Goal: Task Accomplishment & Management: Use online tool/utility

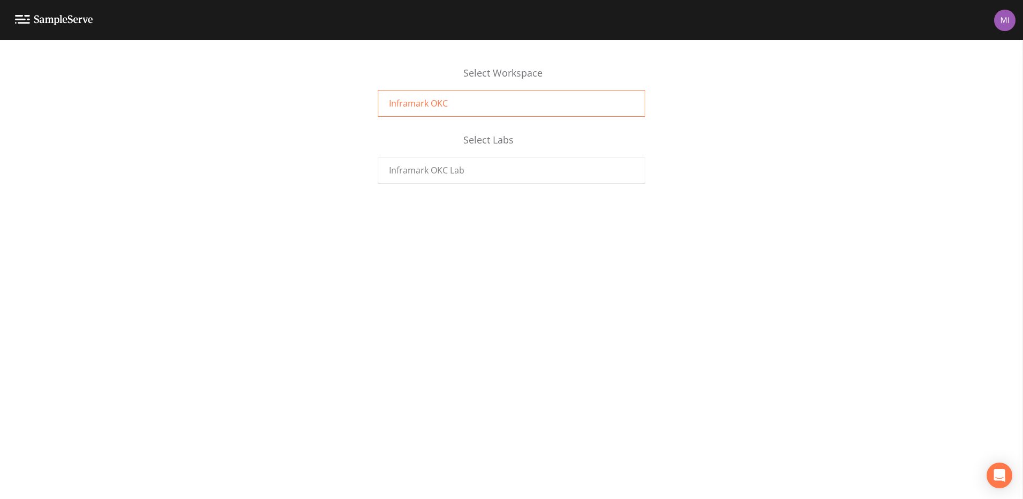
click at [455, 106] on div "Inframark OKC" at bounding box center [512, 103] width 268 height 27
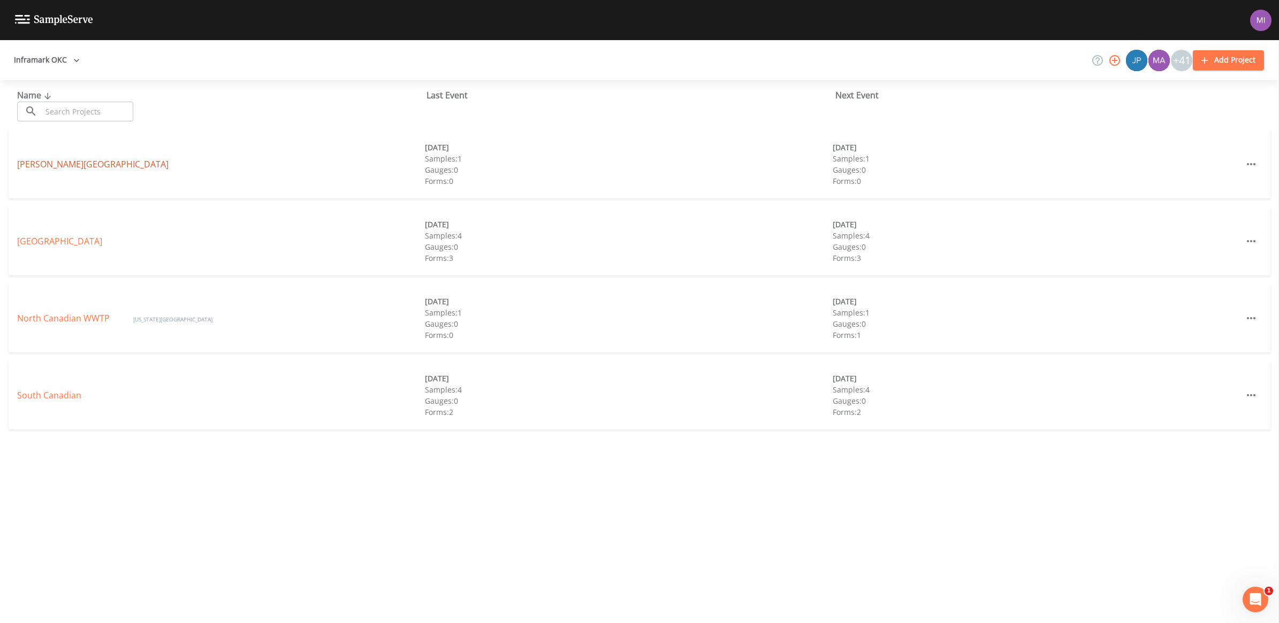
click at [70, 165] on link "[PERSON_NAME][GEOGRAPHIC_DATA]" at bounding box center [92, 164] width 151 height 12
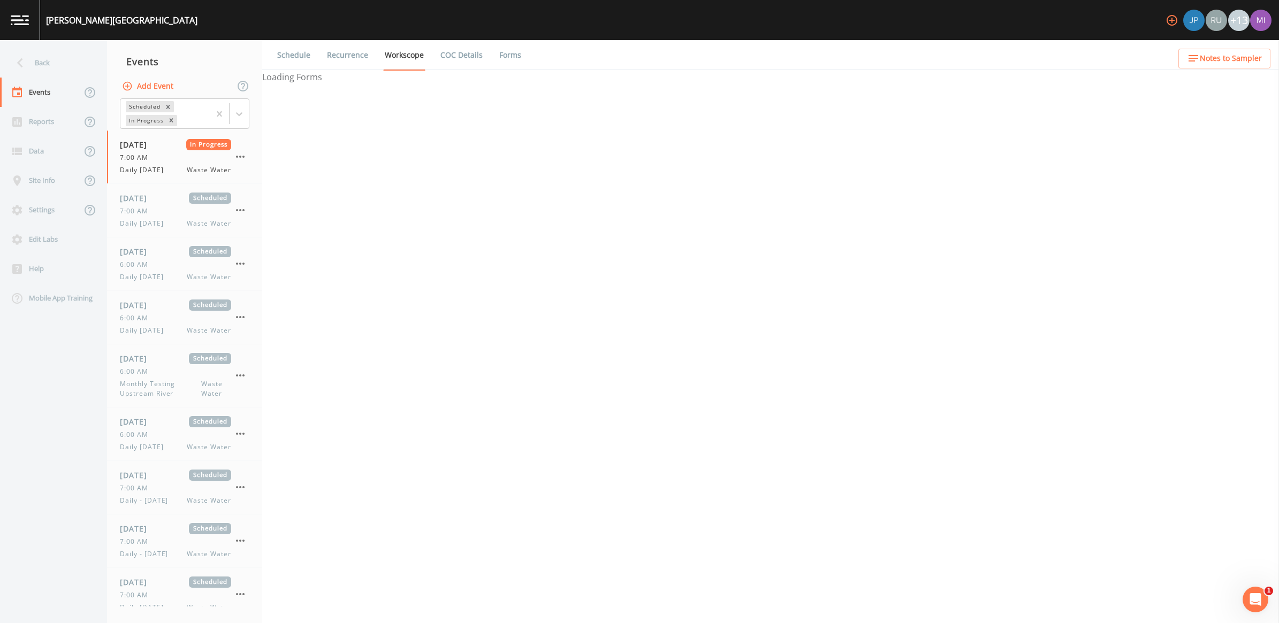
select select "092b3f94-5697-4c94-9891-da161916fdbb"
select select "b6a3c313-748b-4795-a028-792ad310bd60"
select select "092b3f94-5697-4c94-9891-da161916fdbb"
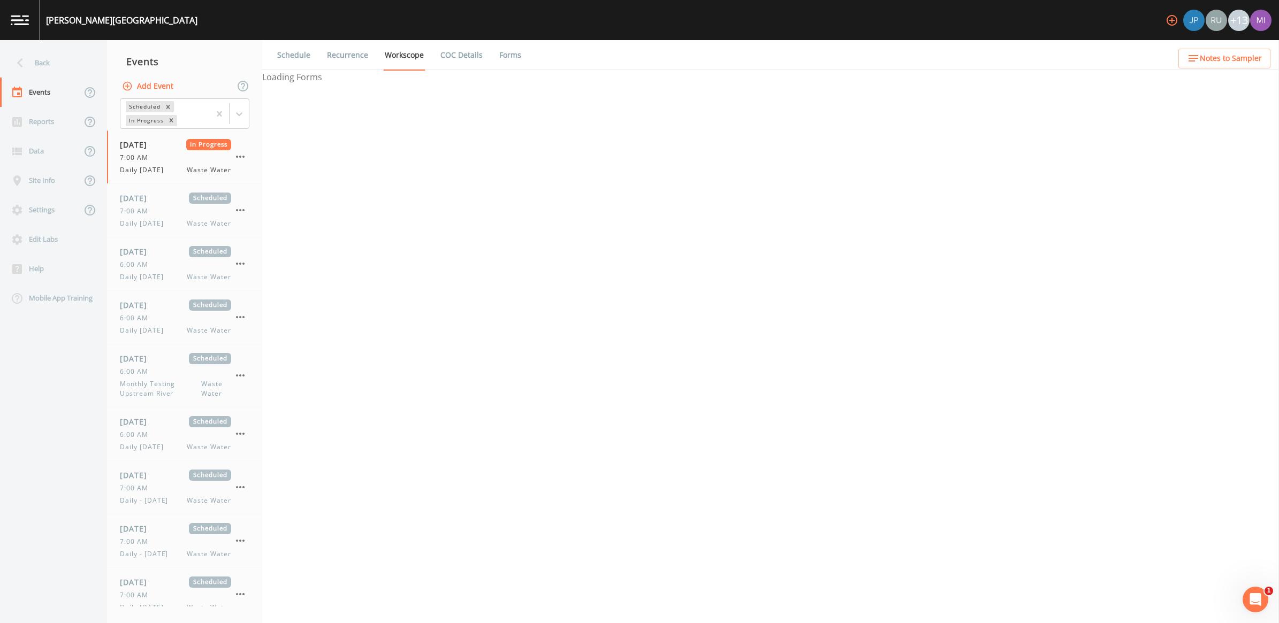
select select "b6a3c313-748b-4795-a028-792ad310bd60"
select select "092b3f94-5697-4c94-9891-da161916fdbb"
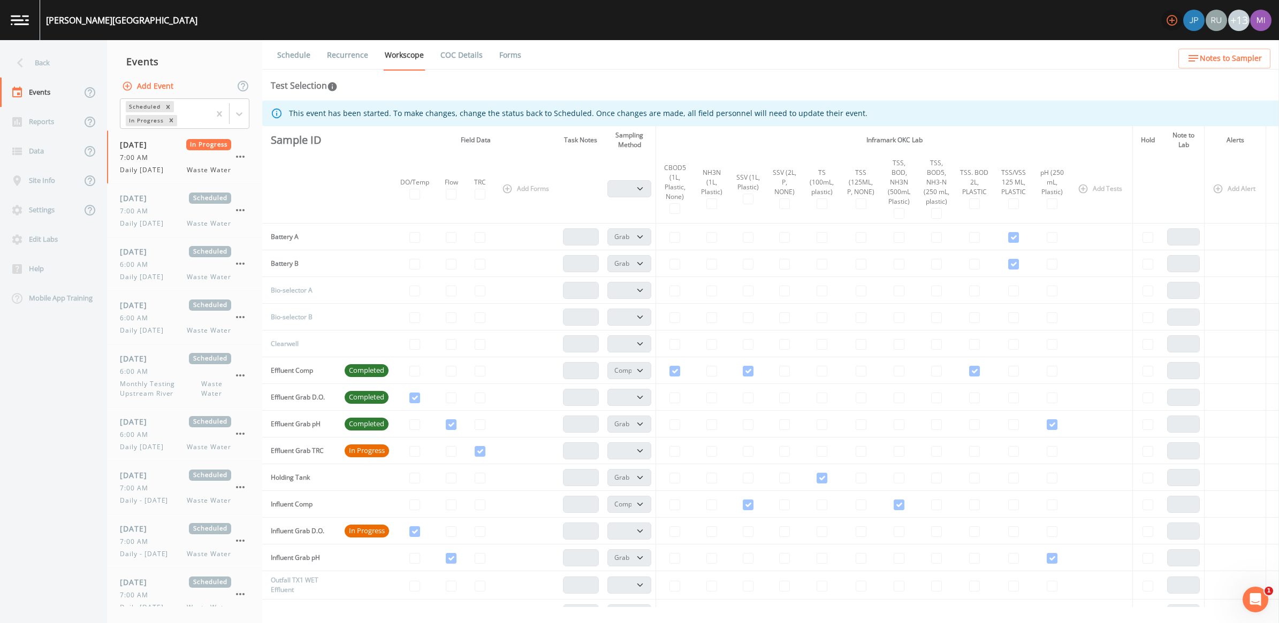
click at [1172, 19] on icon "button" at bounding box center [1171, 20] width 11 height 11
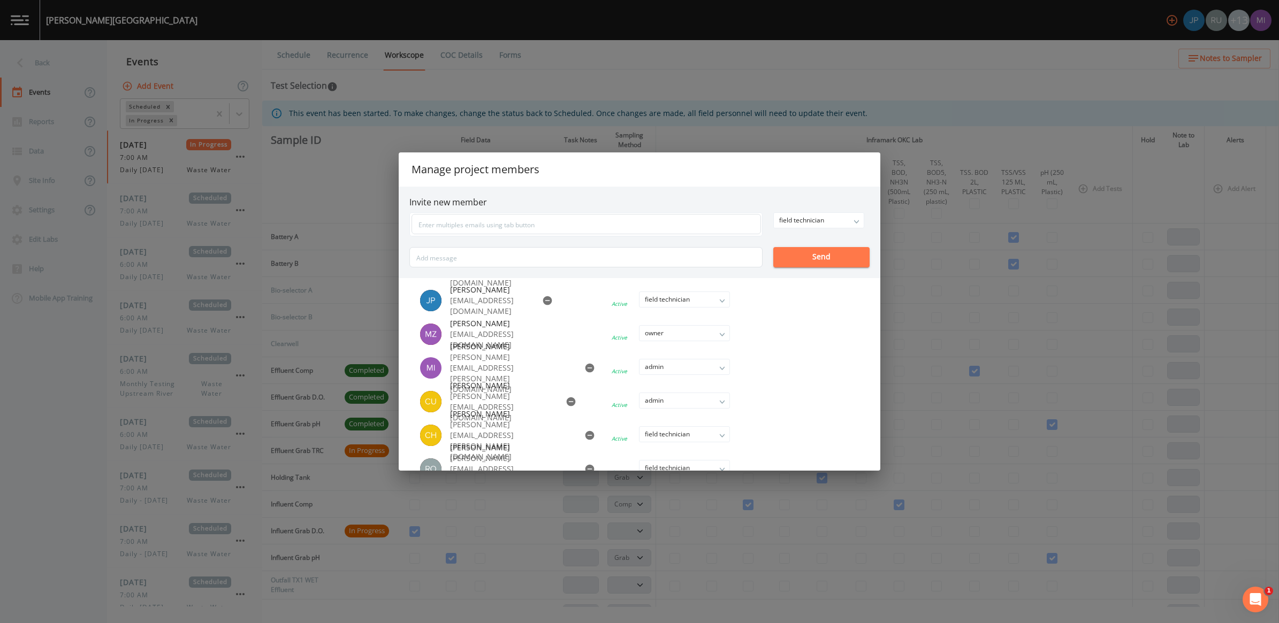
scroll to position [134, 0]
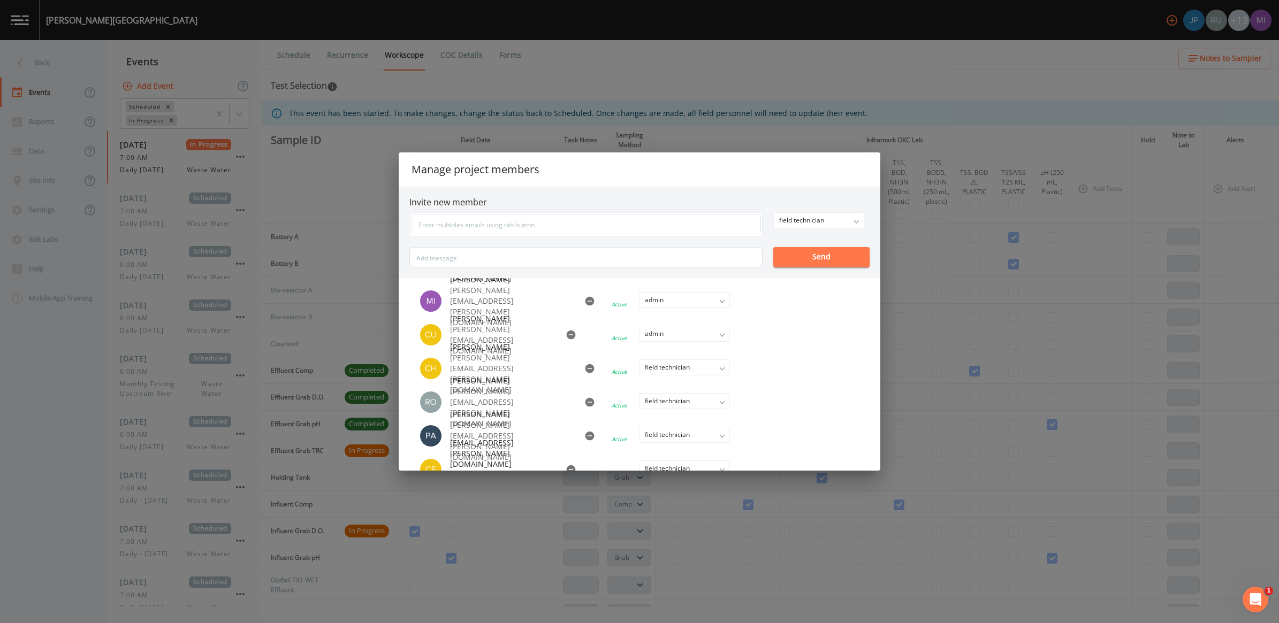
click at [1025, 78] on div "Manage project members Invite new member field technician owner admin field tec…" at bounding box center [639, 311] width 1279 height 623
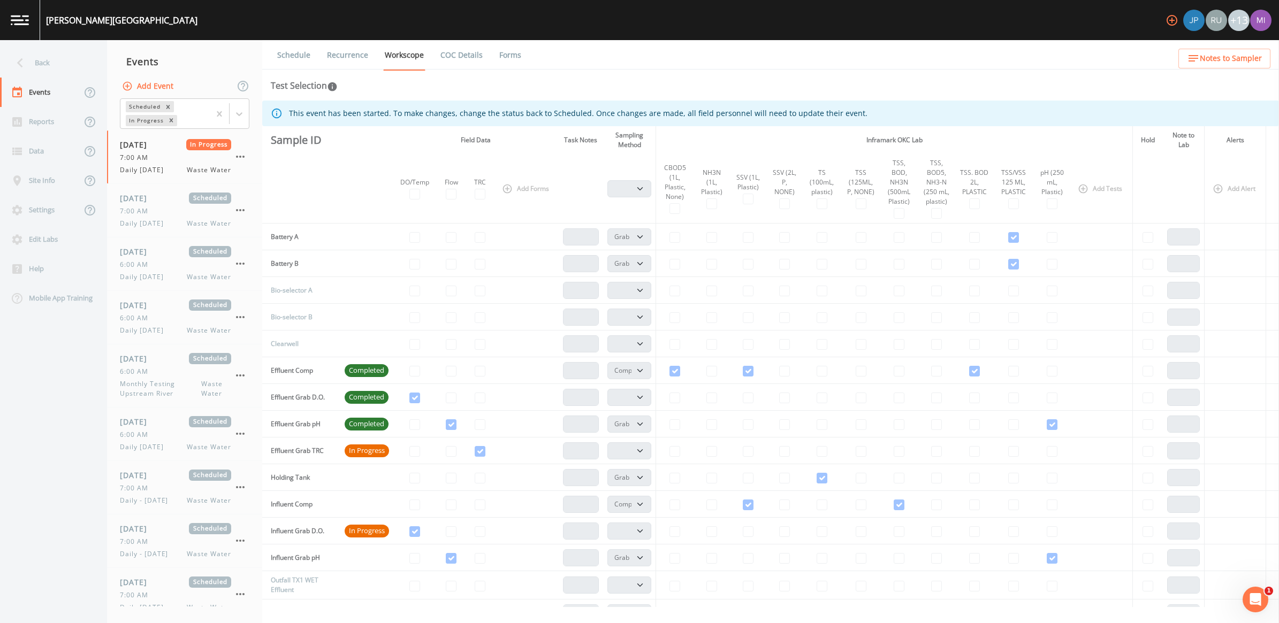
select select "092b3f94-5697-4c94-9891-da161916fdbb"
select select "b6a3c313-748b-4795-a028-792ad310bd60"
select select "092b3f94-5697-4c94-9891-da161916fdbb"
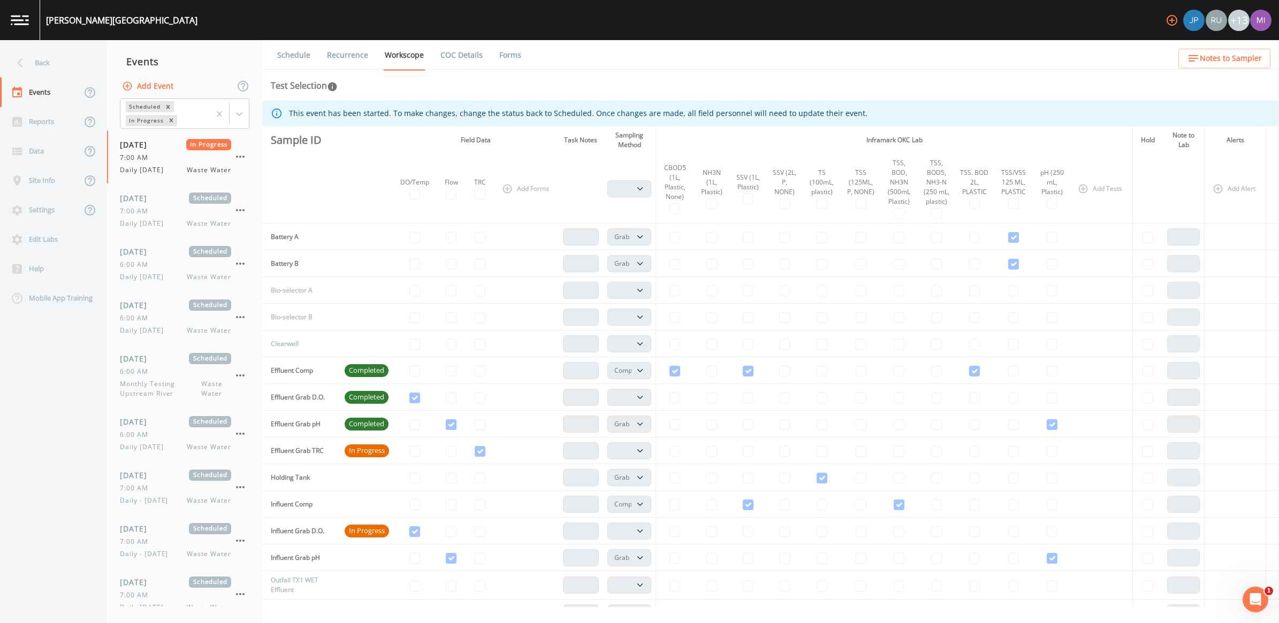
select select "b6a3c313-748b-4795-a028-792ad310bd60"
select select "092b3f94-5697-4c94-9891-da161916fdbb"
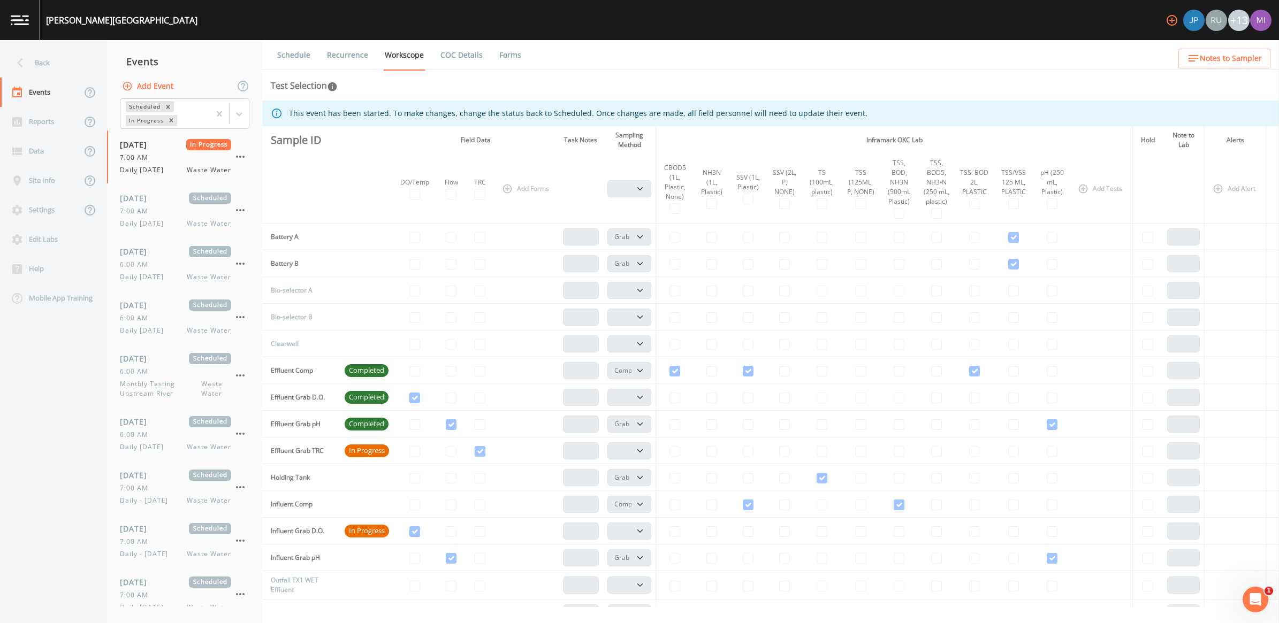
click at [19, 14] on link at bounding box center [20, 20] width 40 height 40
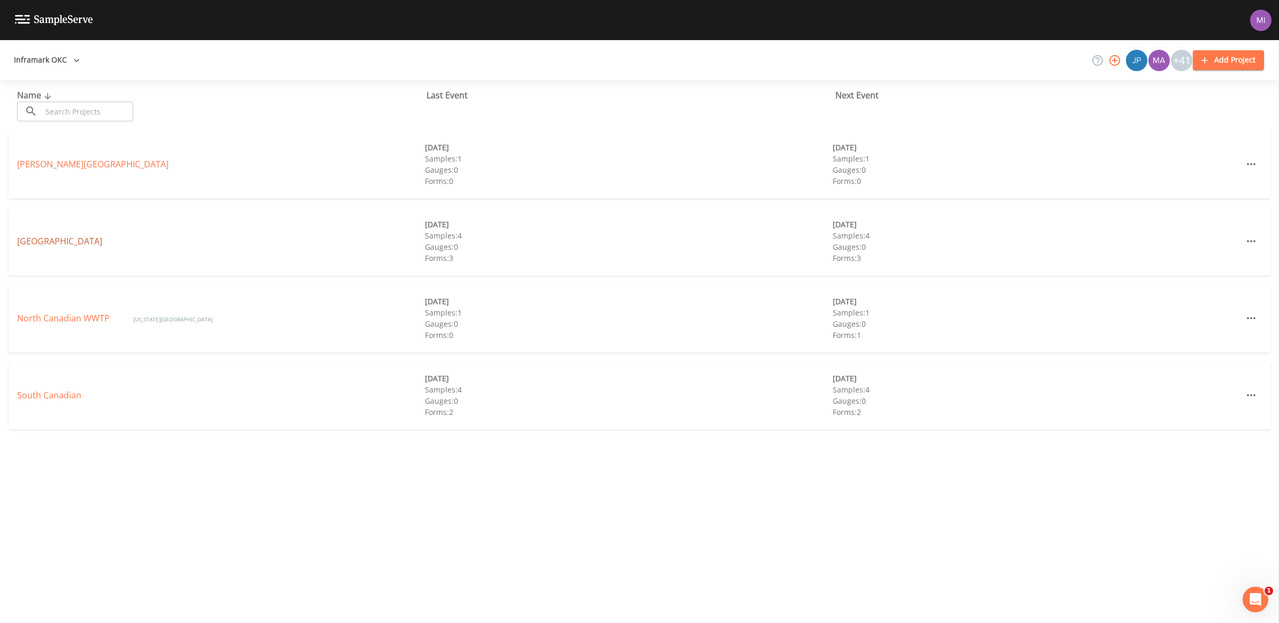
click at [44, 238] on link "[GEOGRAPHIC_DATA]" at bounding box center [59, 241] width 85 height 12
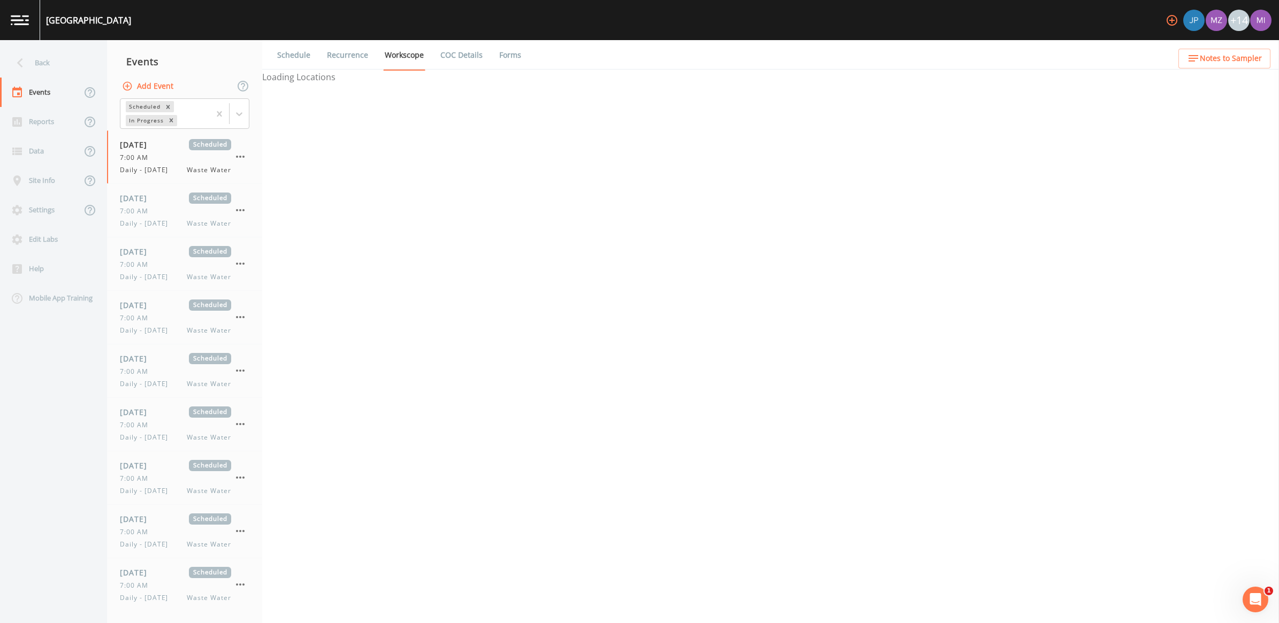
select select "b6a3c313-748b-4795-a028-792ad310bd60"
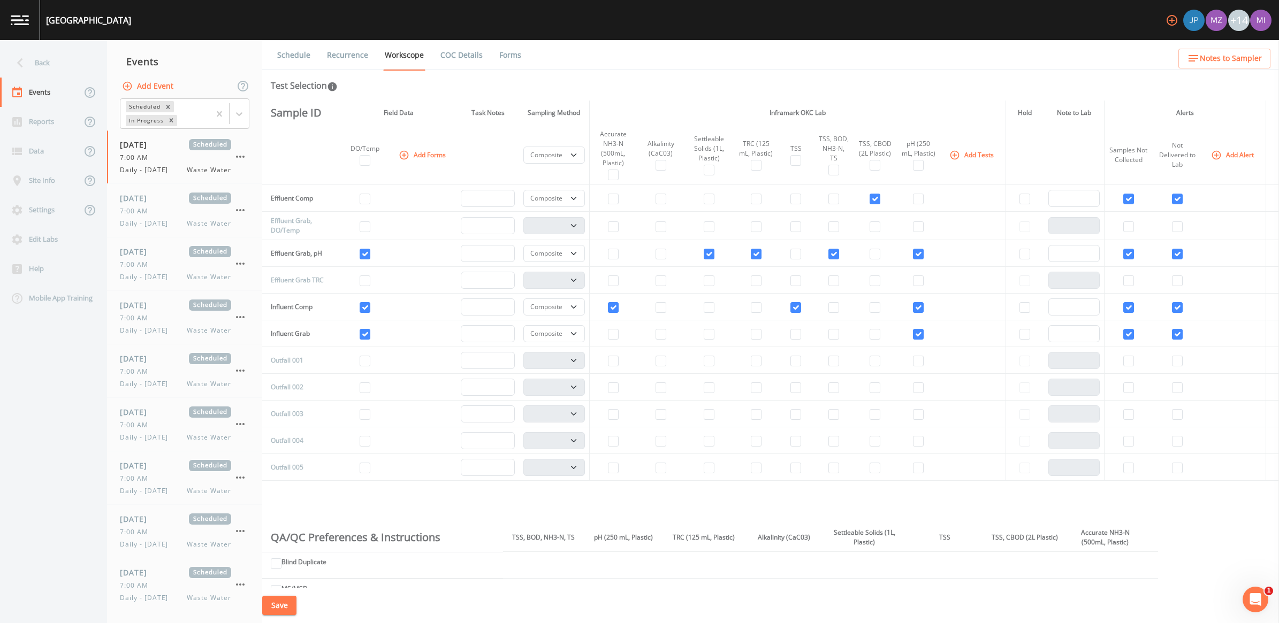
click at [1172, 23] on icon "button" at bounding box center [1171, 20] width 13 height 13
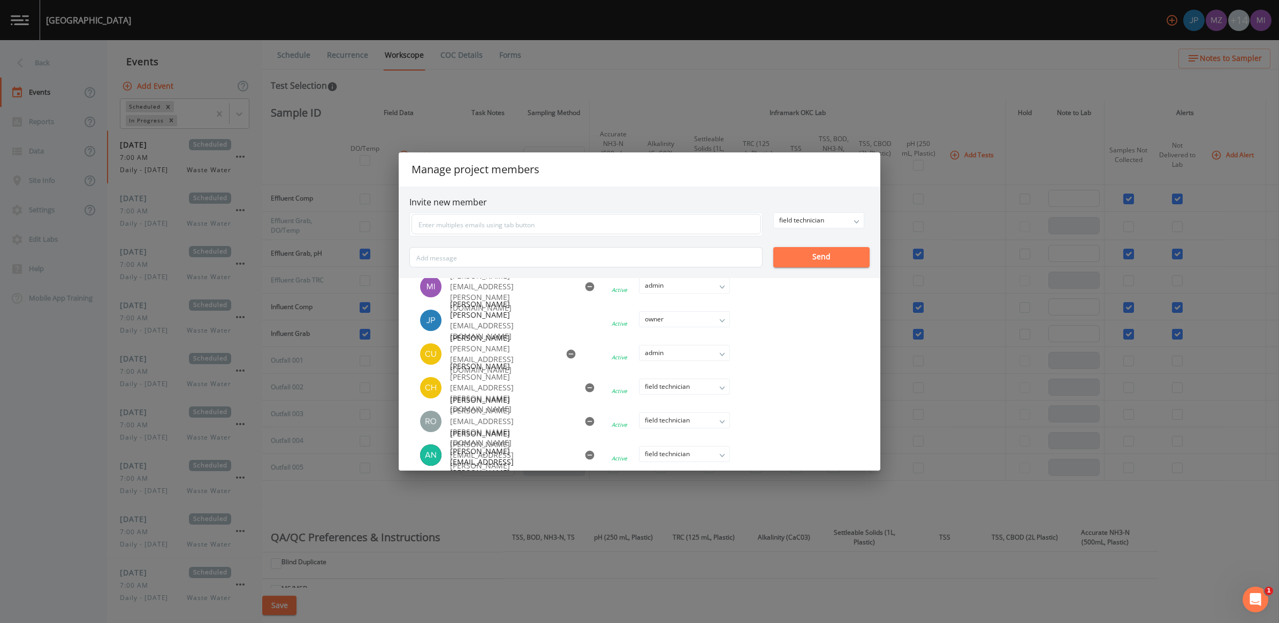
scroll to position [134, 0]
